Goal: Transaction & Acquisition: Purchase product/service

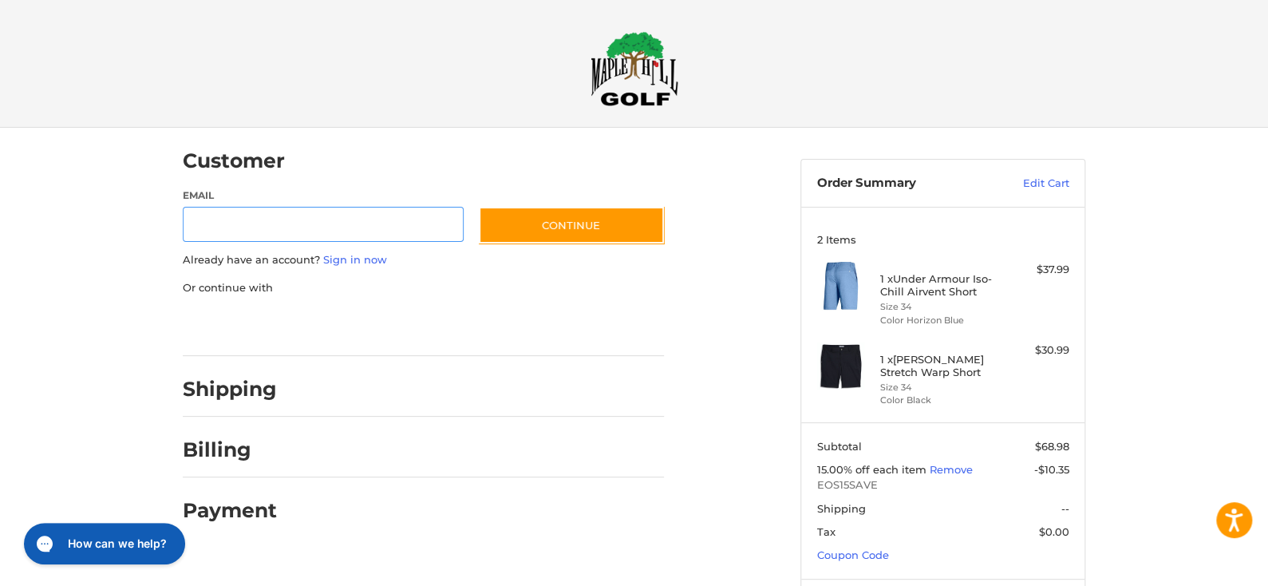
scroll to position [10, 0]
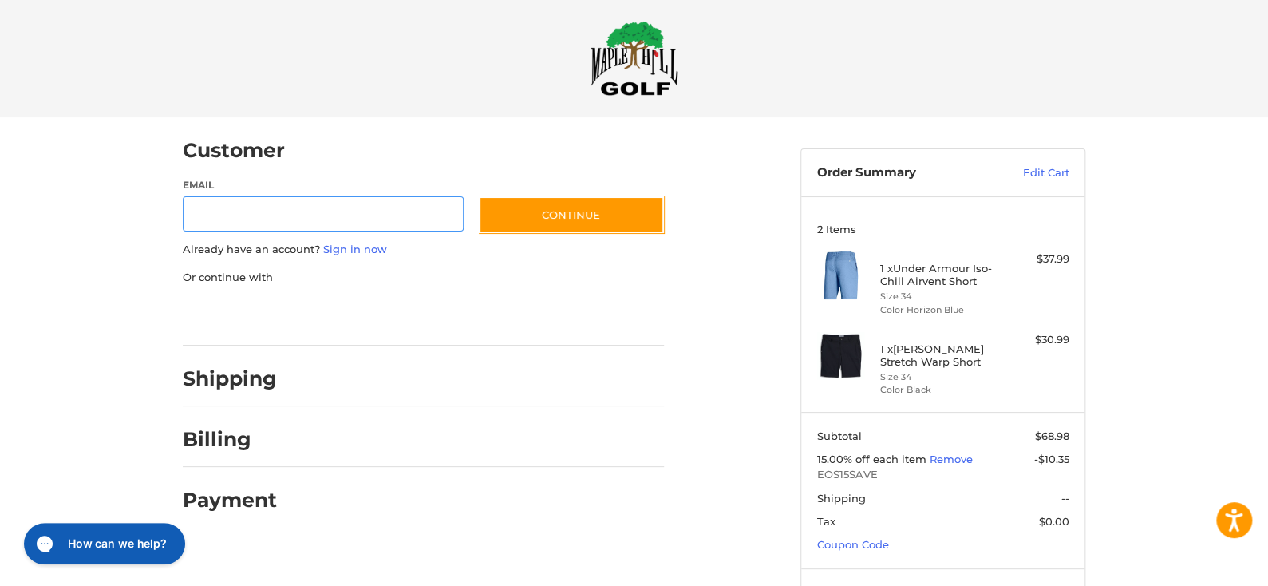
click at [331, 213] on input "Email" at bounding box center [323, 214] width 281 height 36
type input "**********"
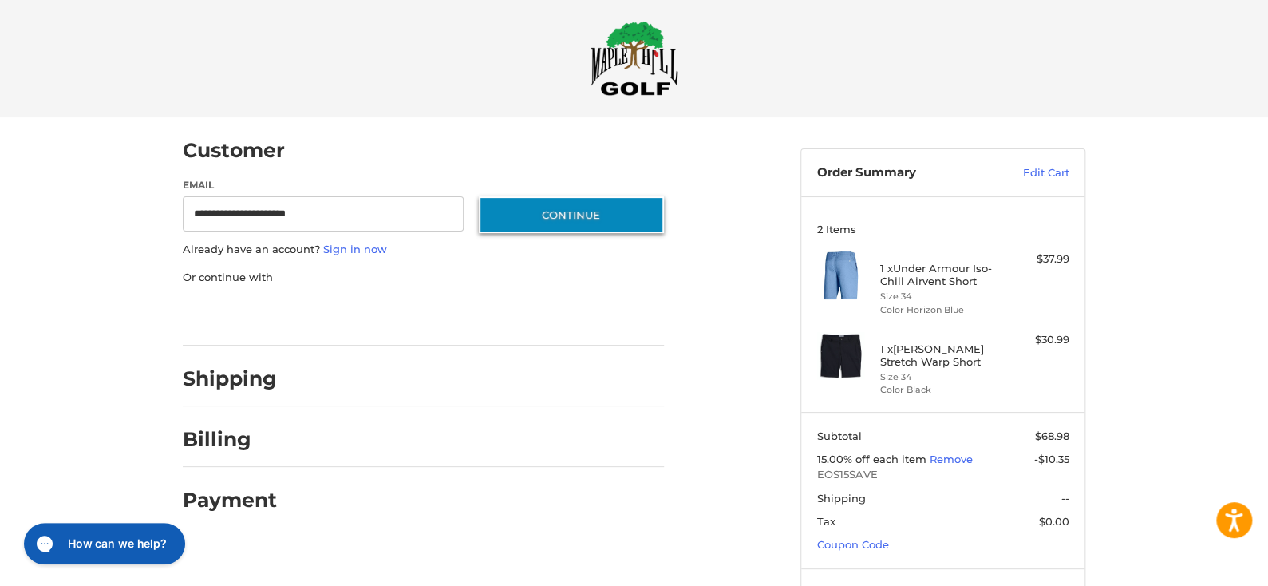
click at [564, 203] on button "Continue" at bounding box center [571, 214] width 185 height 37
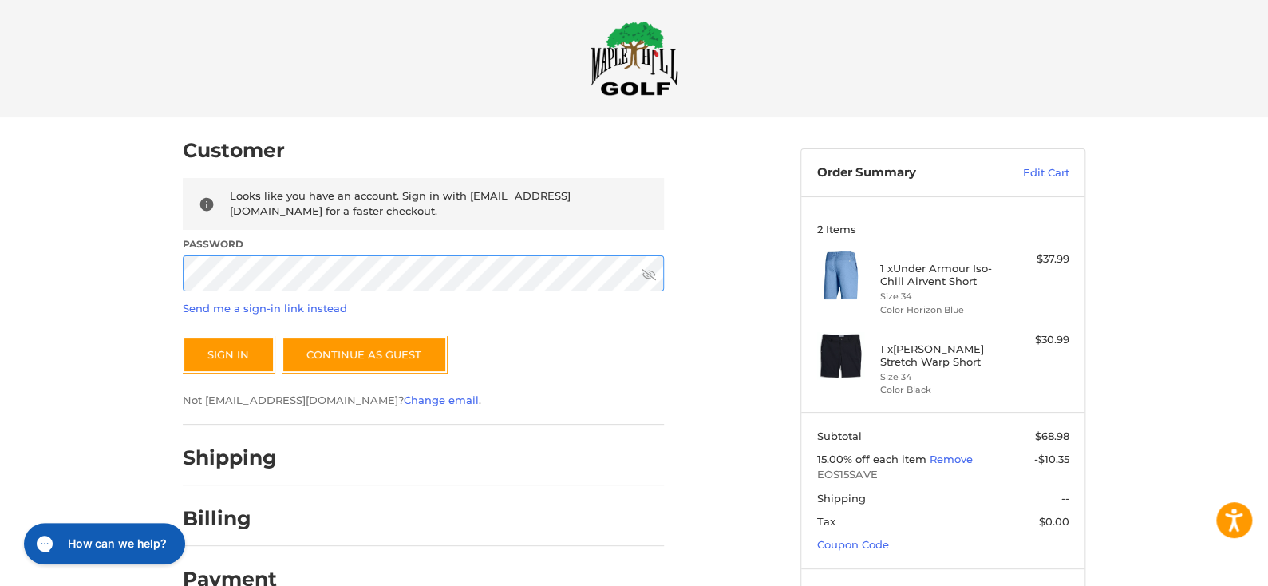
click at [183, 336] on button "Sign In" at bounding box center [229, 354] width 92 height 37
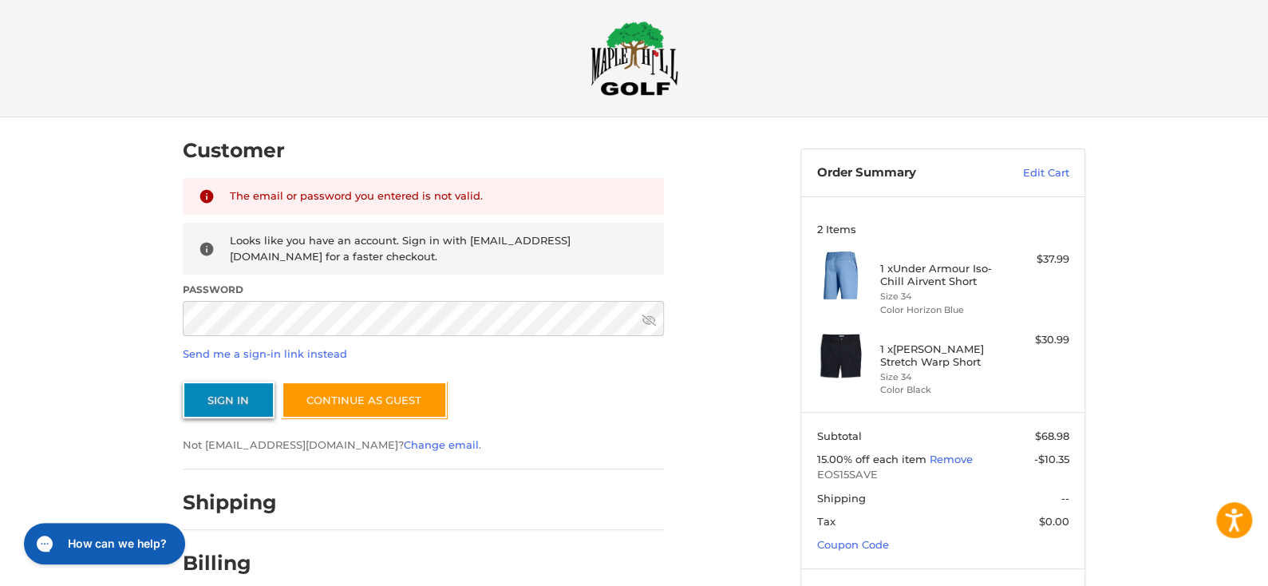
click at [238, 403] on button "Sign In" at bounding box center [229, 399] width 92 height 37
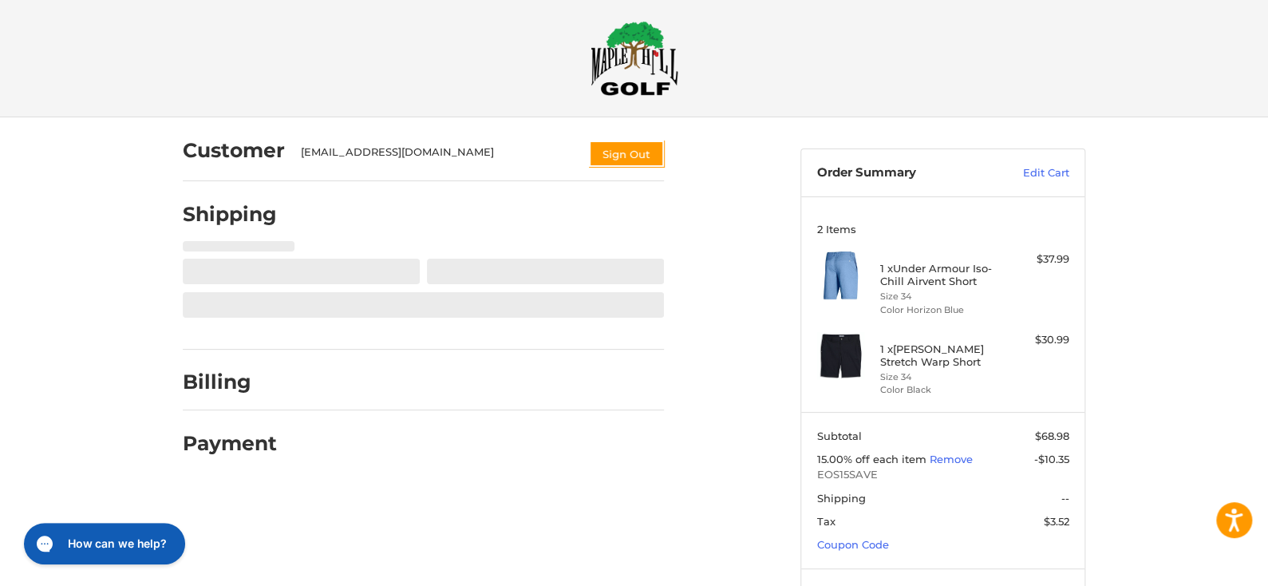
scroll to position [74, 0]
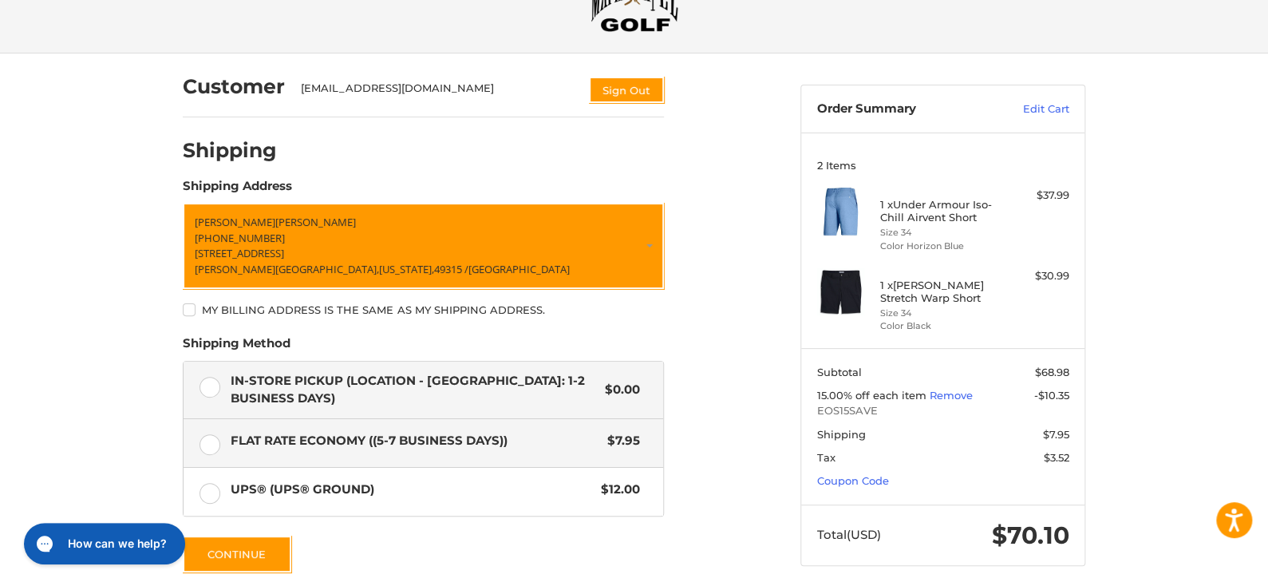
click at [213, 387] on label "In-Store Pickup (Location - [GEOGRAPHIC_DATA]: 1-2 BUSINESS DAYS) $0.00" at bounding box center [424, 389] width 480 height 57
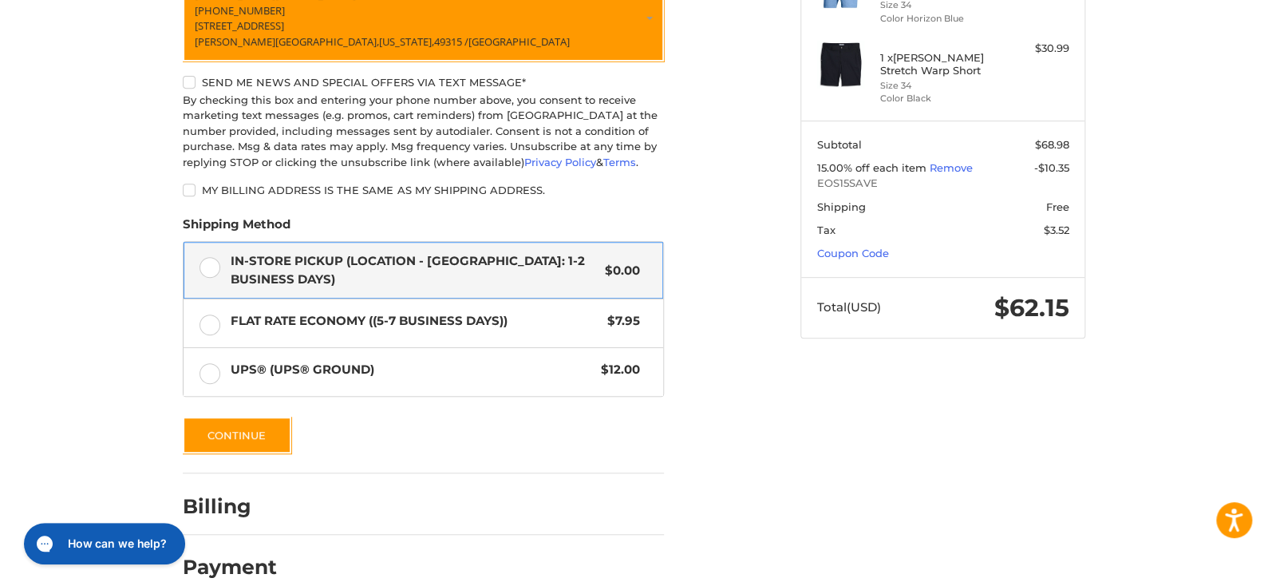
scroll to position [327, 0]
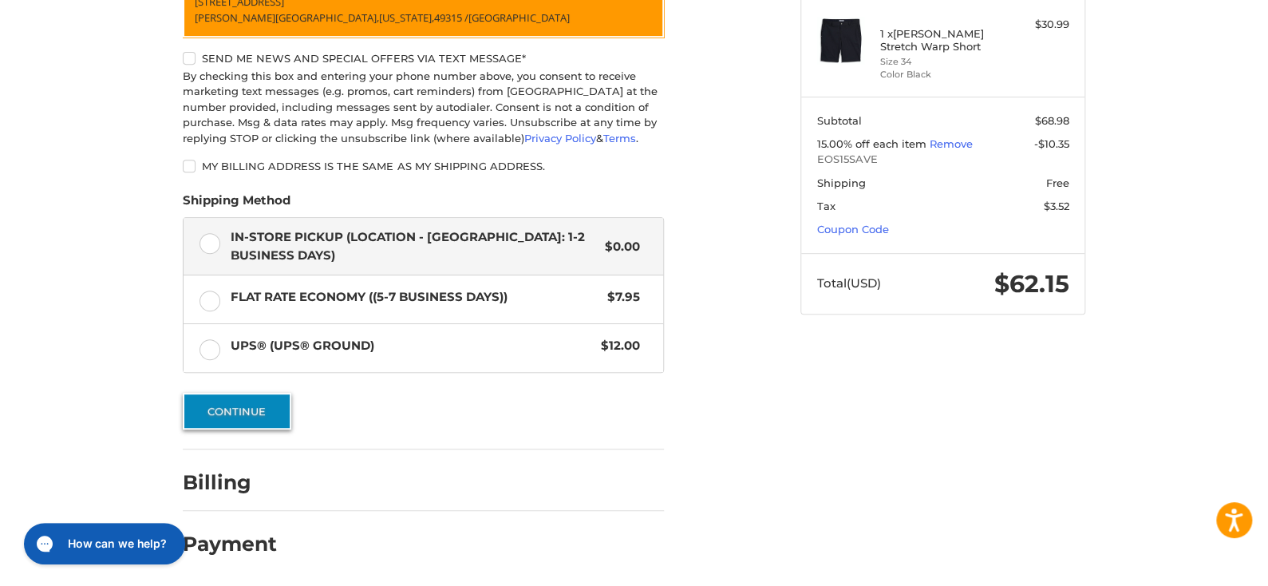
click at [259, 409] on button "Continue" at bounding box center [237, 411] width 109 height 37
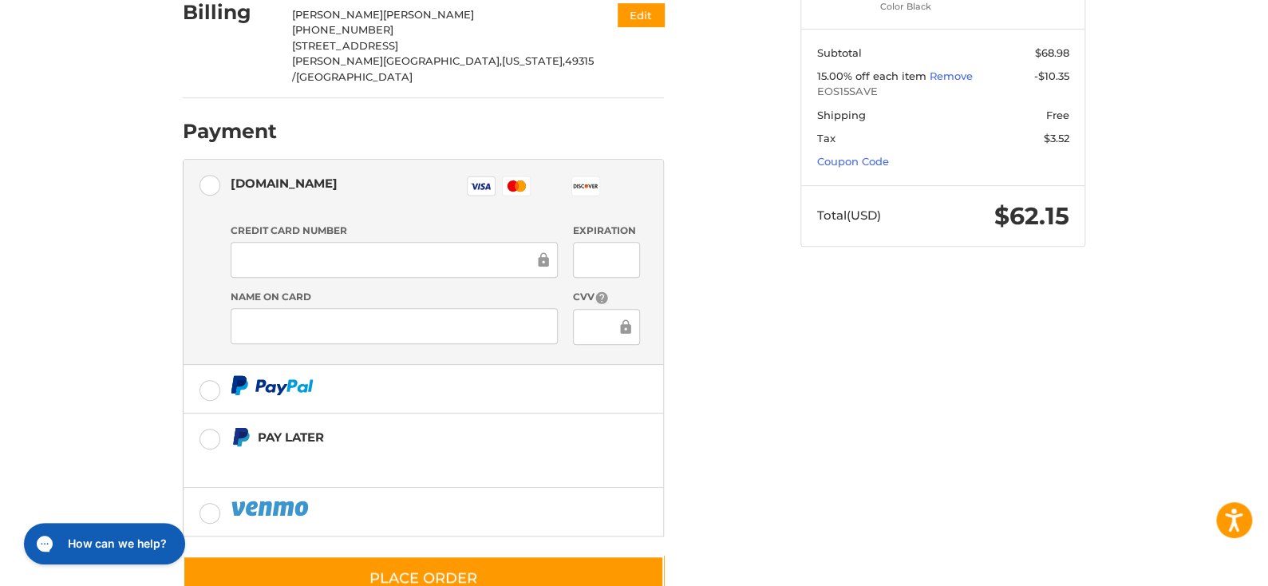
scroll to position [396, 0]
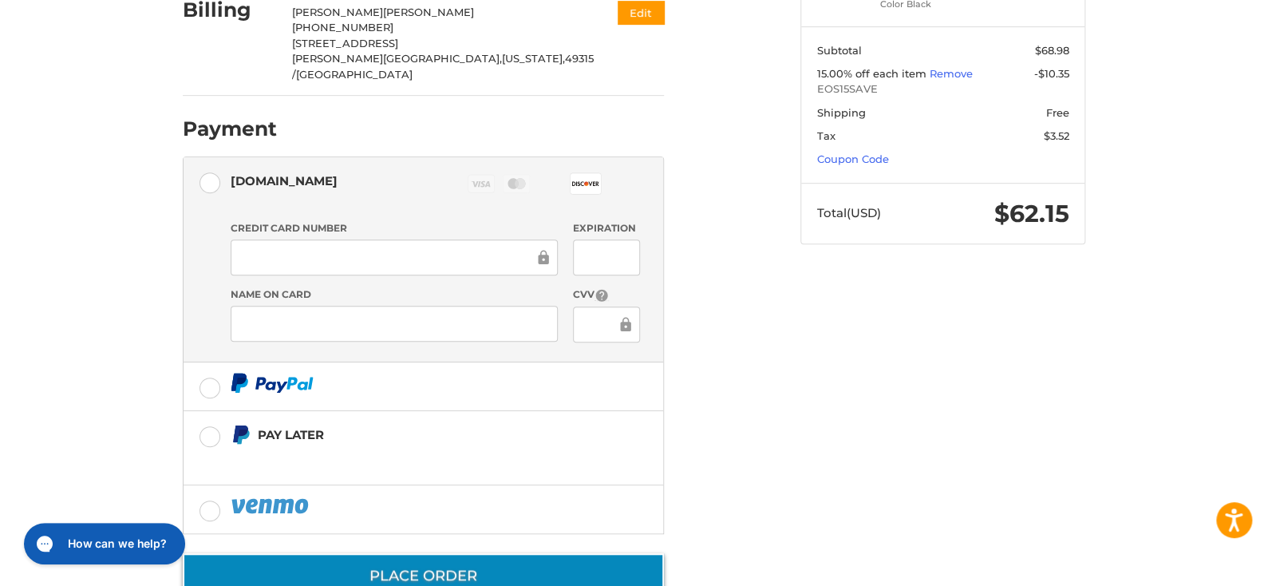
click at [420, 553] on button "Place Order" at bounding box center [423, 575] width 481 height 45
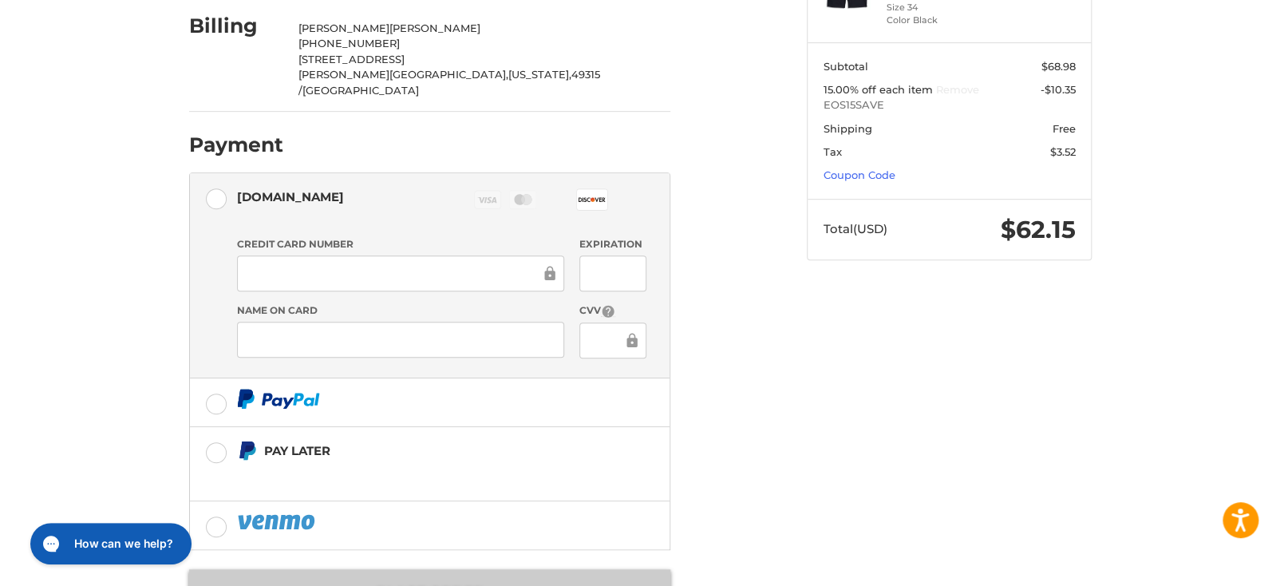
scroll to position [0, 0]
